Goal: Information Seeking & Learning: Obtain resource

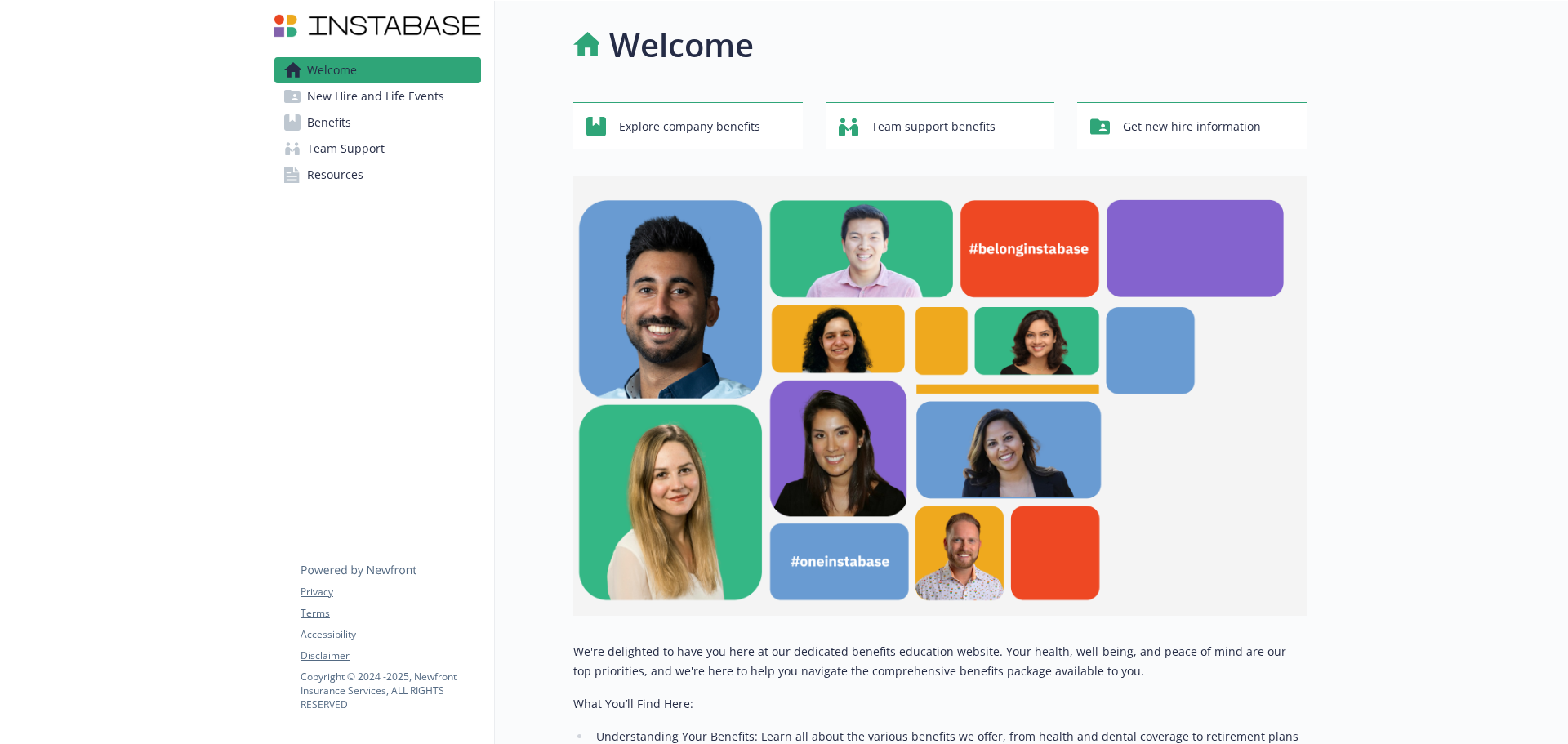
drag, startPoint x: 0, startPoint y: 0, endPoint x: 344, endPoint y: 119, distance: 364.0
click at [344, 119] on span "Benefits" at bounding box center [329, 122] width 44 height 26
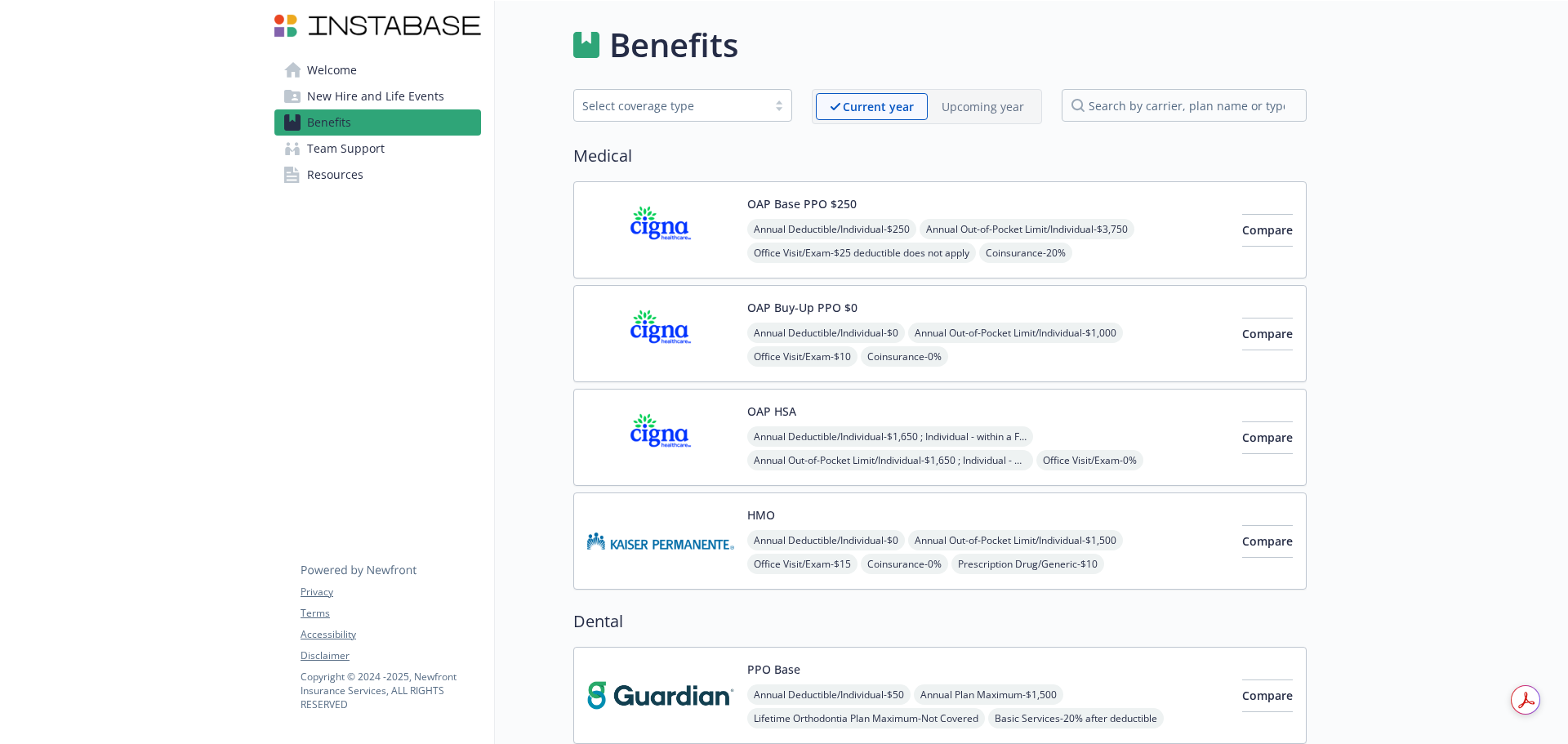
click at [628, 235] on img at bounding box center [660, 230] width 147 height 69
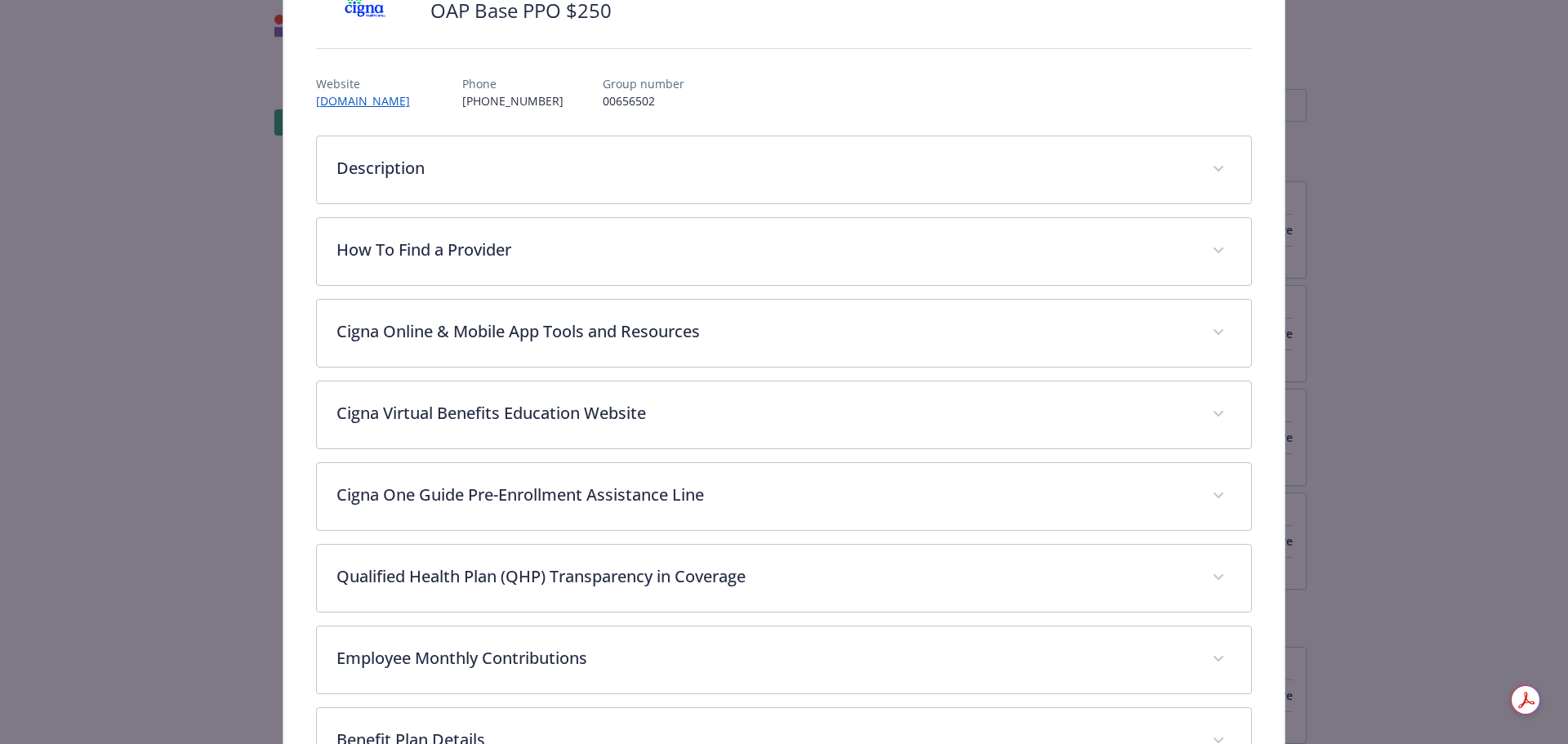
scroll to position [428, 0]
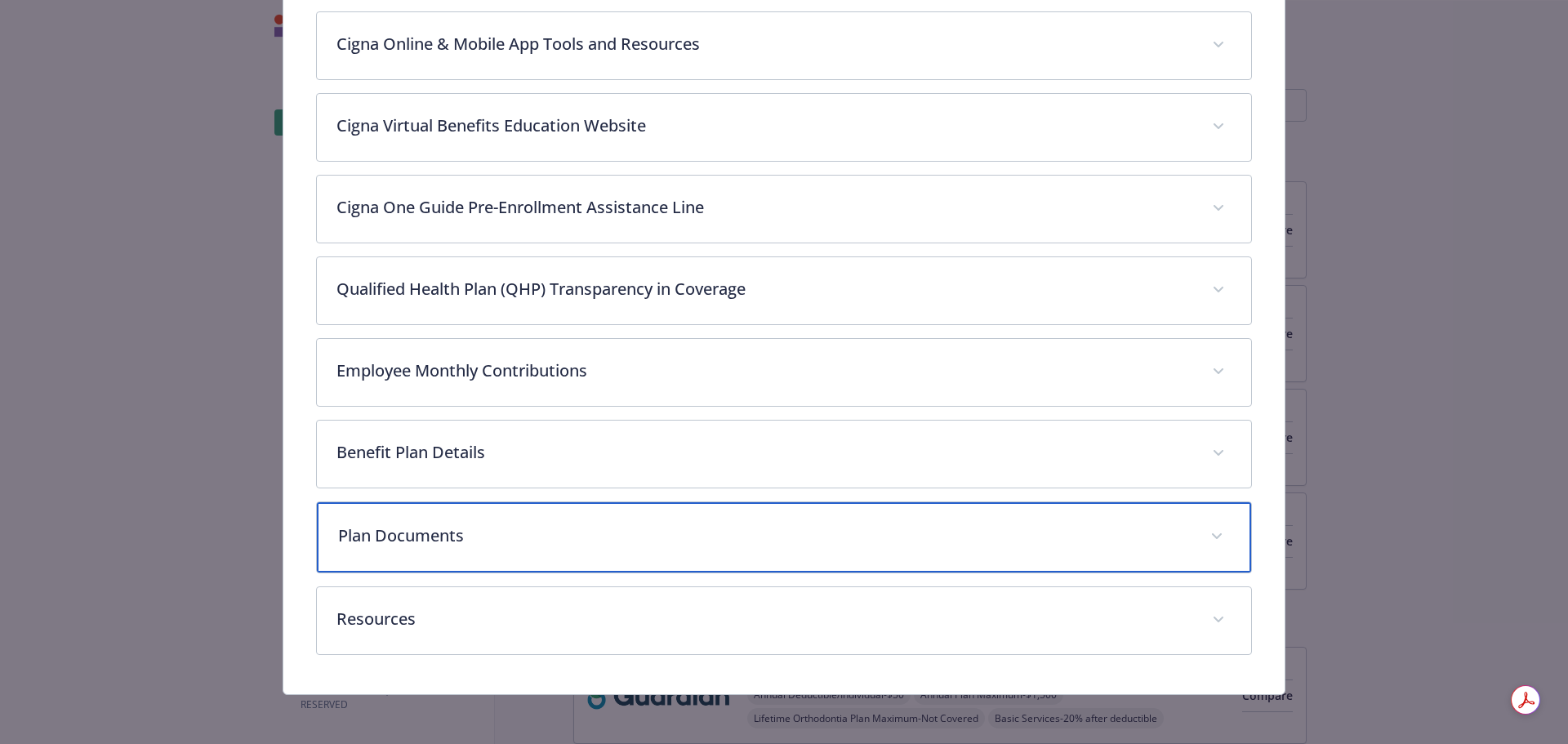
click at [653, 540] on p "Plan Documents" at bounding box center [765, 535] width 853 height 24
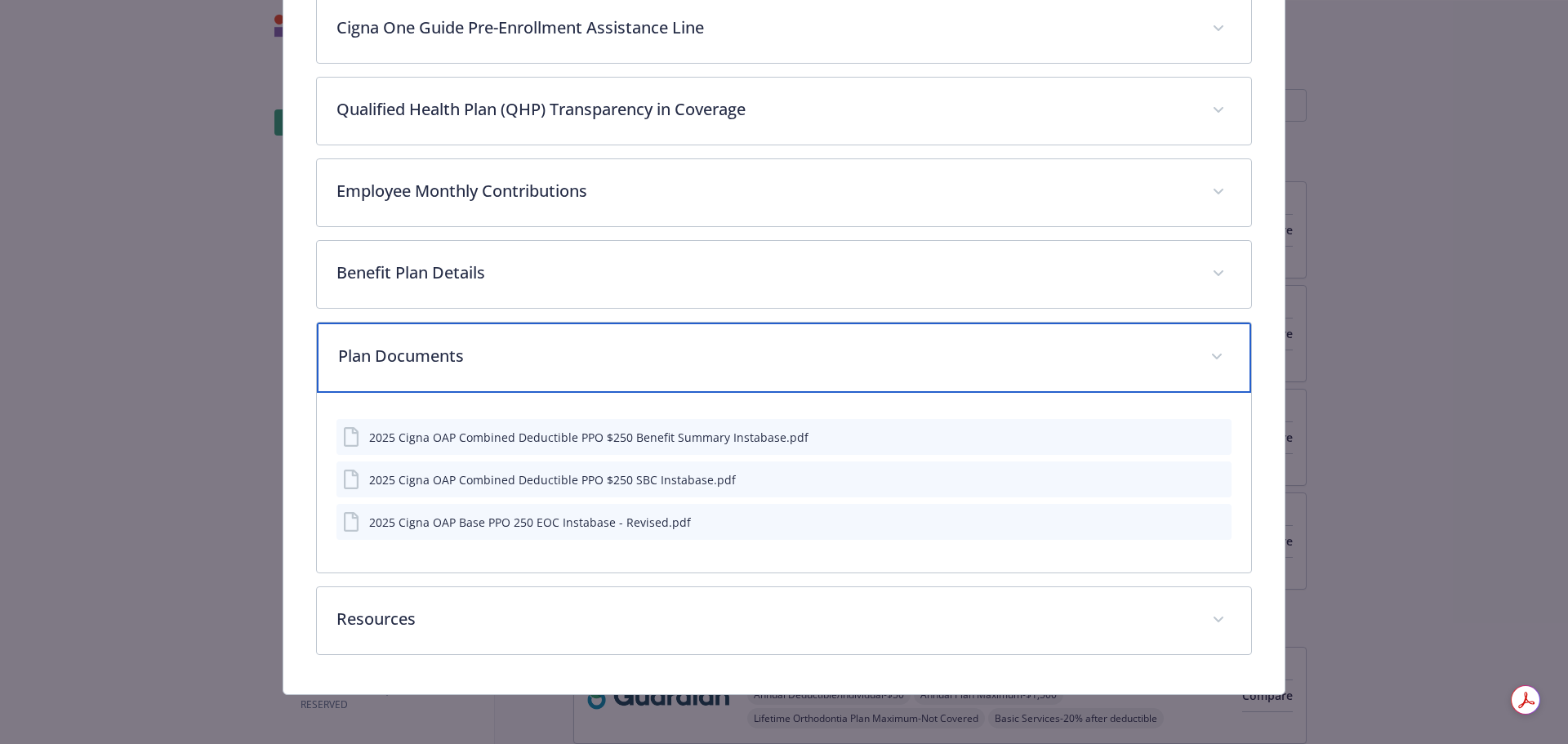
scroll to position [610, 0]
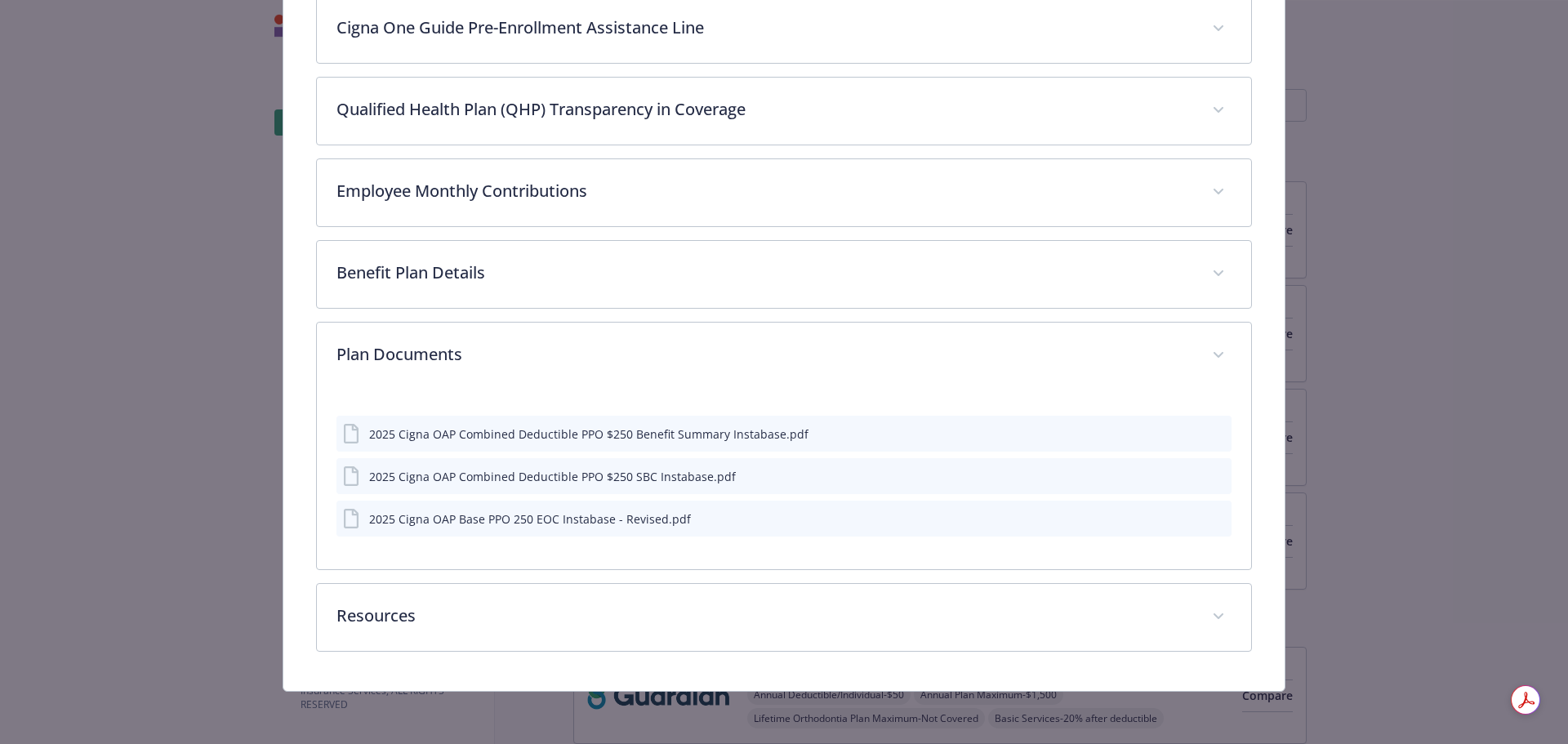
click at [1209, 433] on icon "preview file" at bounding box center [1216, 433] width 15 height 12
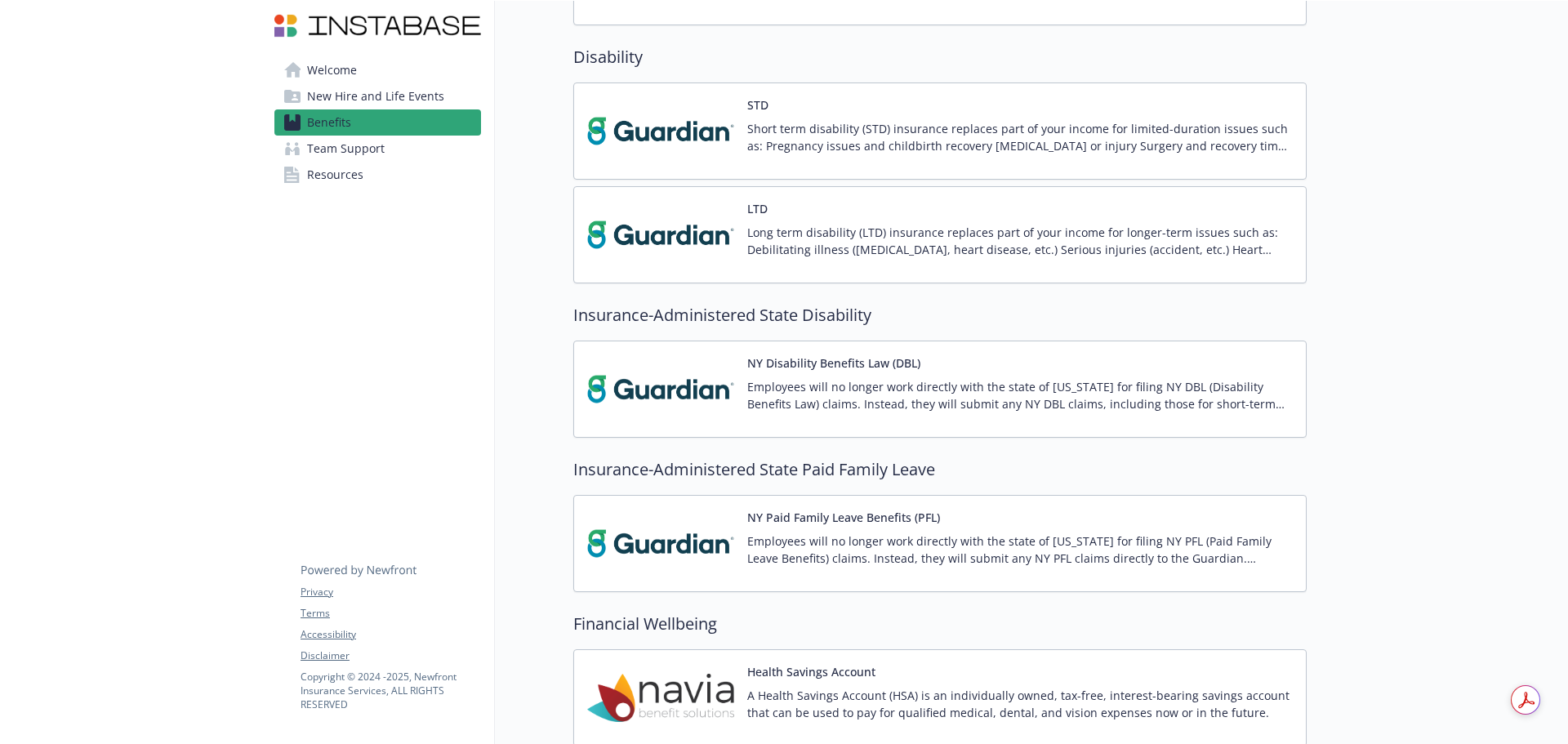
scroll to position [1389, 0]
